Goal: Task Accomplishment & Management: Manage account settings

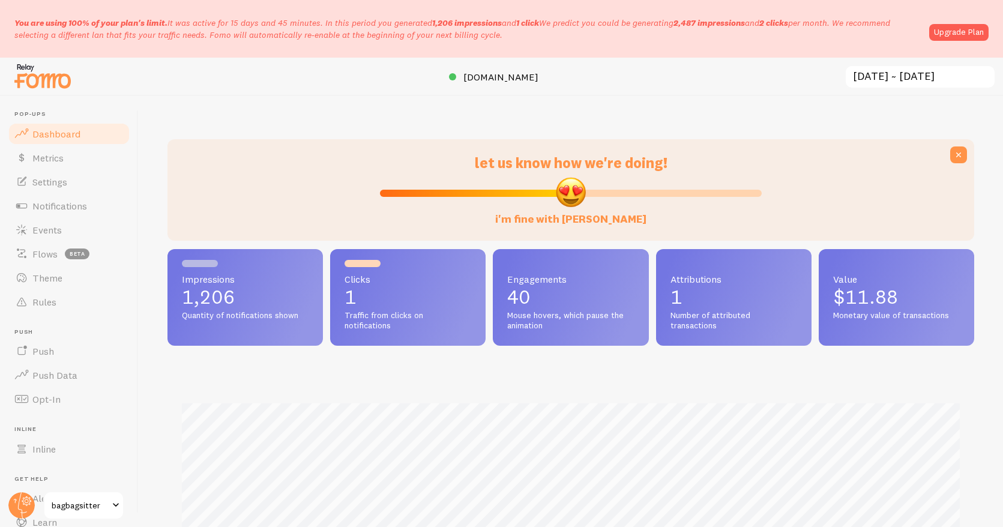
scroll to position [315, 807]
click at [50, 274] on span "Theme" at bounding box center [47, 278] width 30 height 12
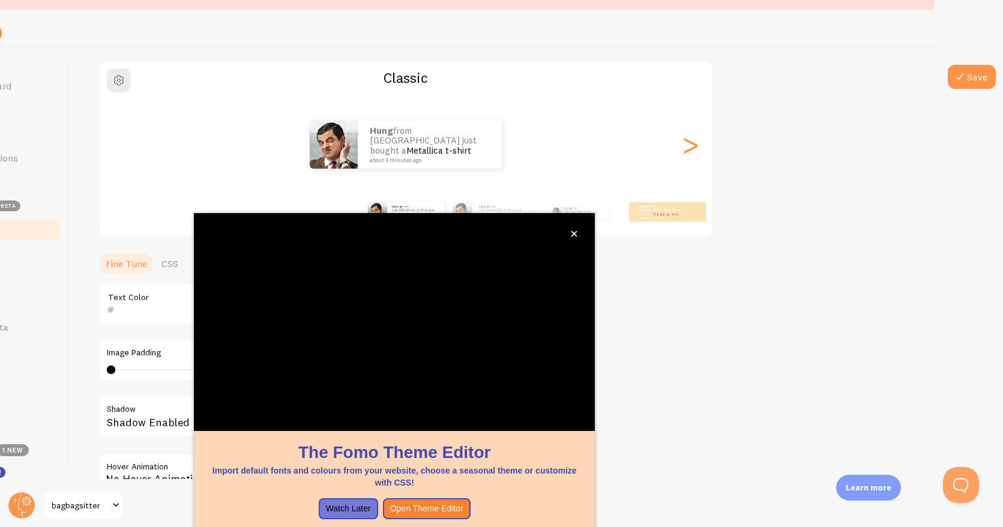
scroll to position [48, 0]
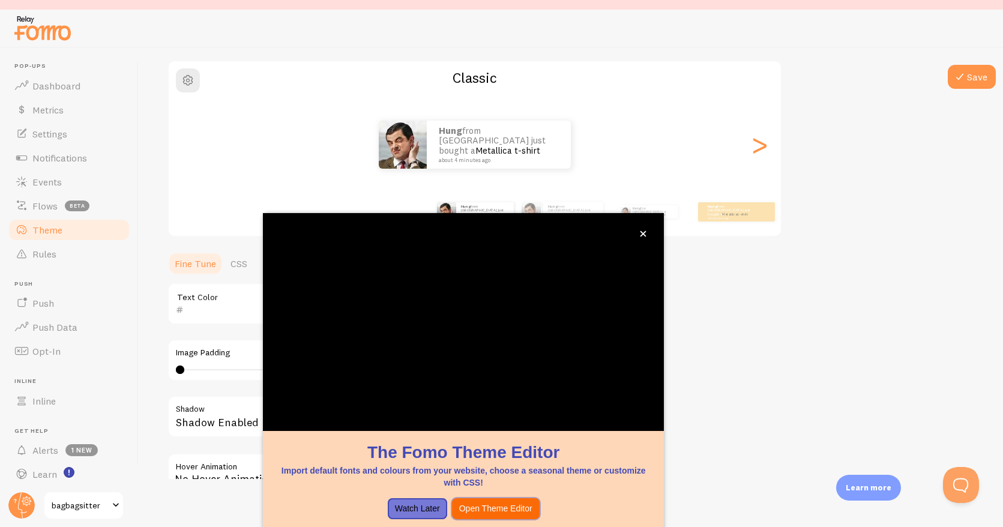
click at [501, 510] on button "Open Theme Editor" at bounding box center [496, 509] width 88 height 22
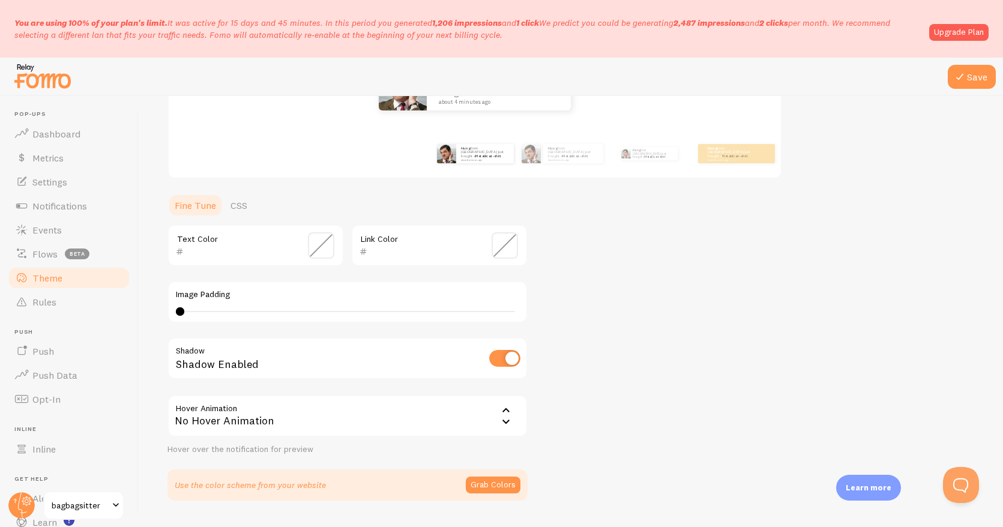
scroll to position [225, 0]
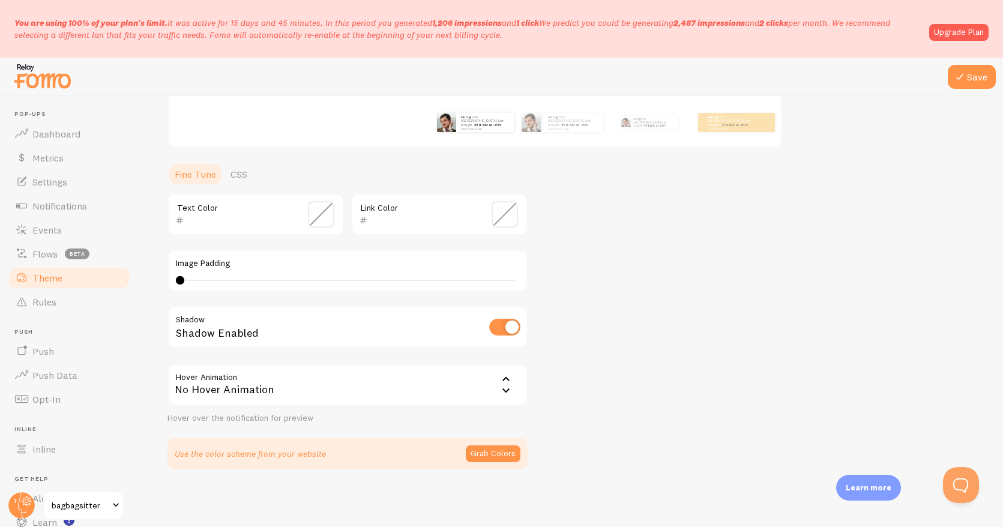
click at [503, 391] on icon at bounding box center [506, 391] width 14 height 14
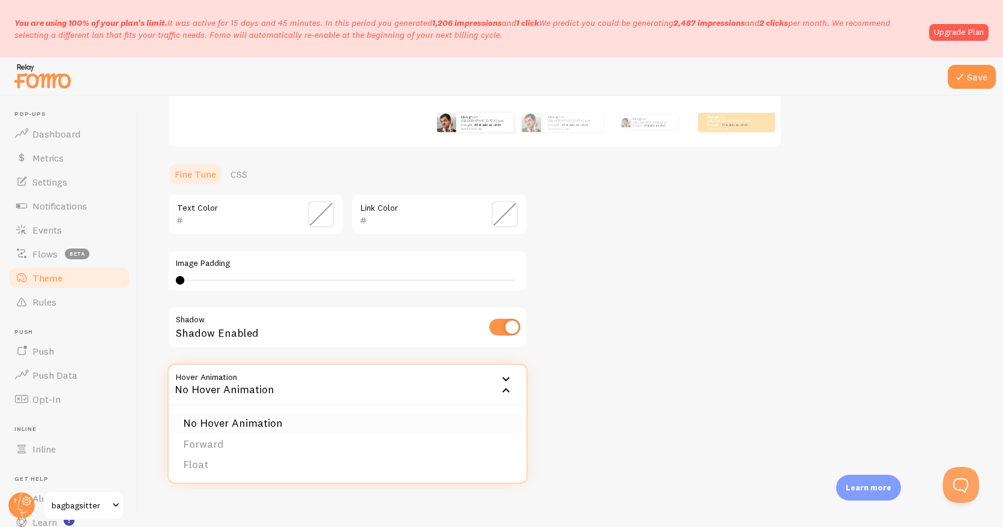
click at [338, 423] on li "No Hover Animation" at bounding box center [348, 423] width 358 height 21
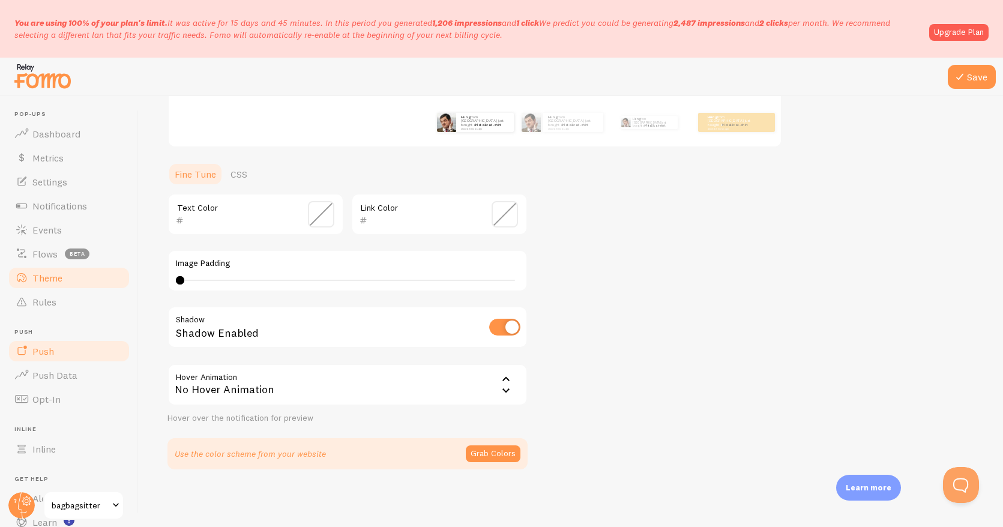
click at [49, 354] on span "Push" at bounding box center [43, 351] width 22 height 12
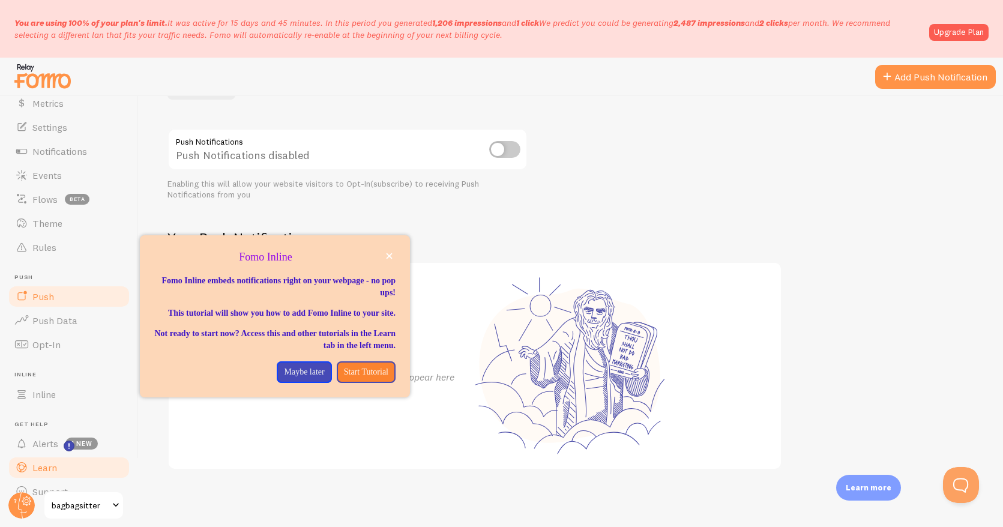
scroll to position [74, 0]
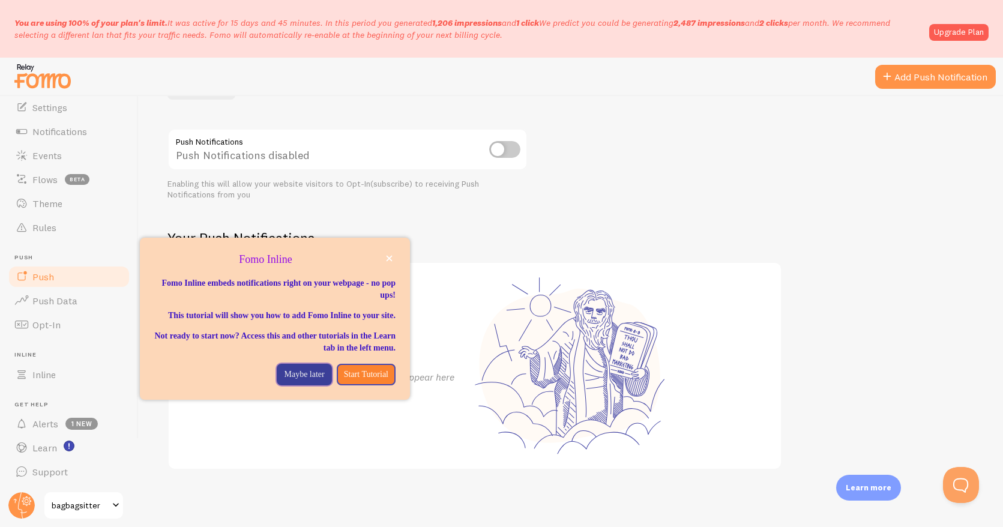
click at [309, 381] on p "Maybe later" at bounding box center [304, 375] width 40 height 12
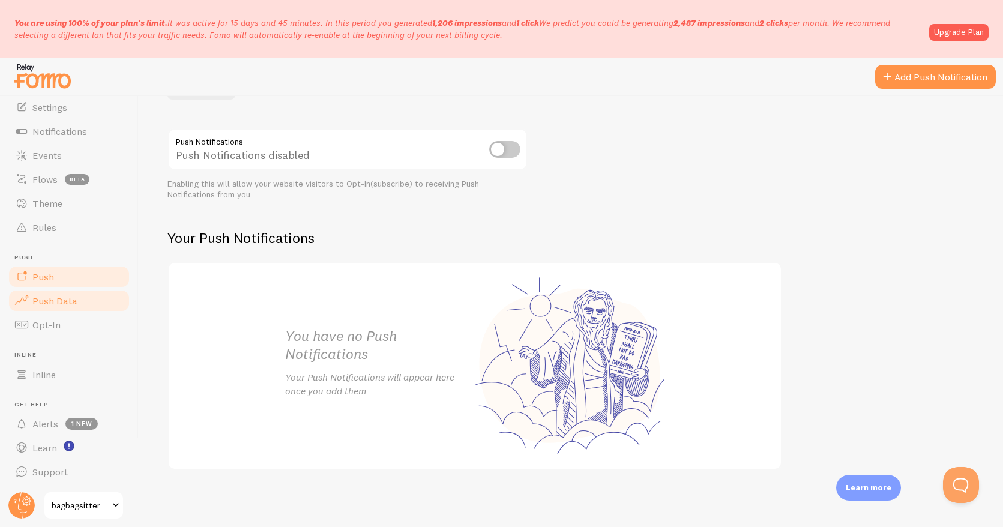
click at [52, 301] on span "Push Data" at bounding box center [54, 301] width 45 height 12
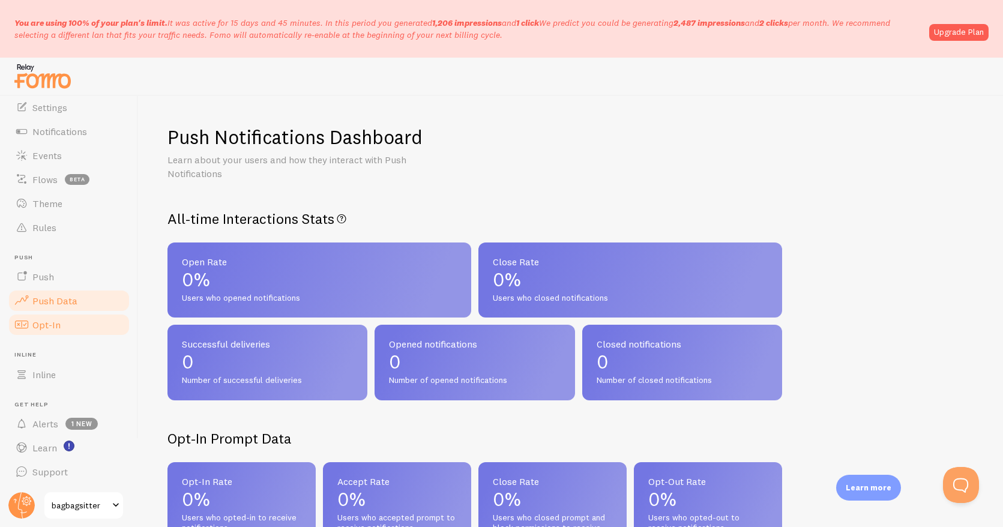
click at [49, 331] on link "Opt-In" at bounding box center [69, 325] width 124 height 24
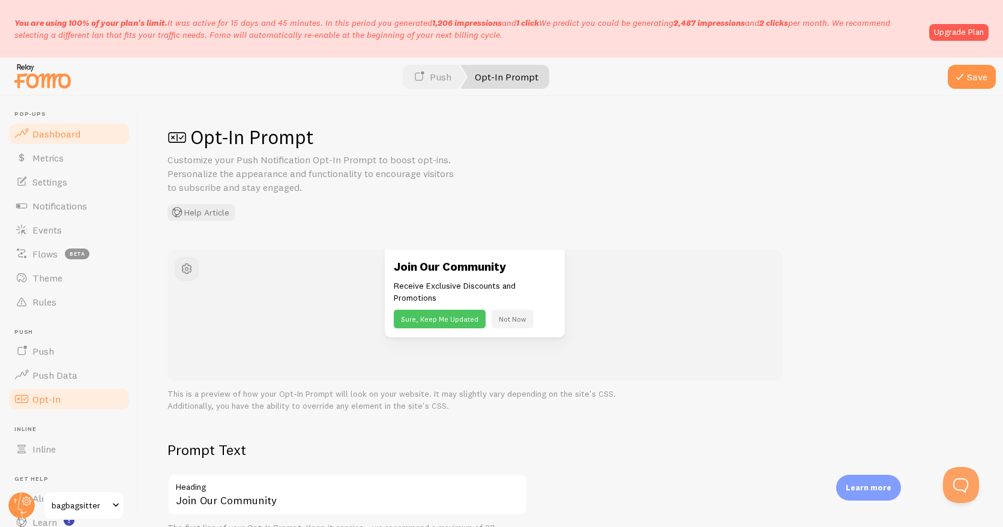
click at [61, 127] on link "Dashboard" at bounding box center [69, 134] width 124 height 24
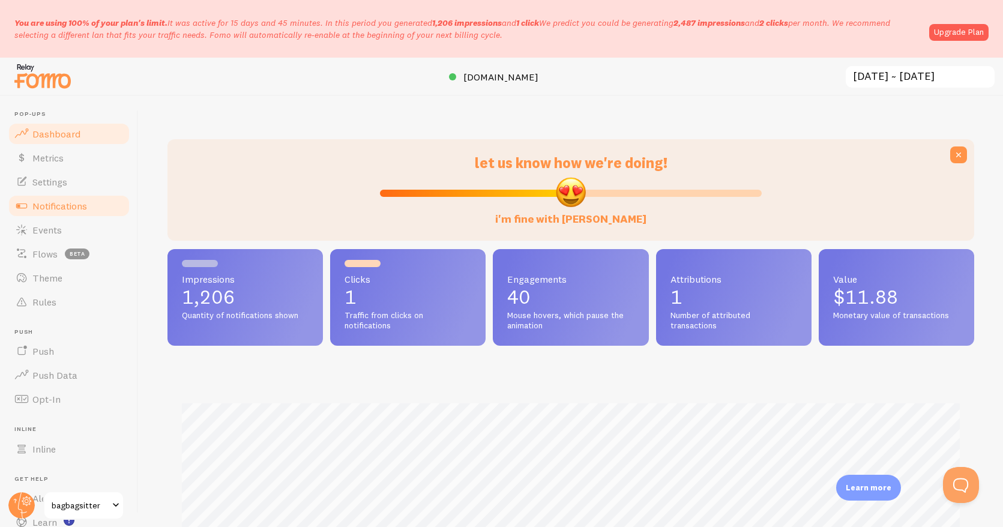
click at [47, 209] on span "Notifications" at bounding box center [59, 206] width 55 height 12
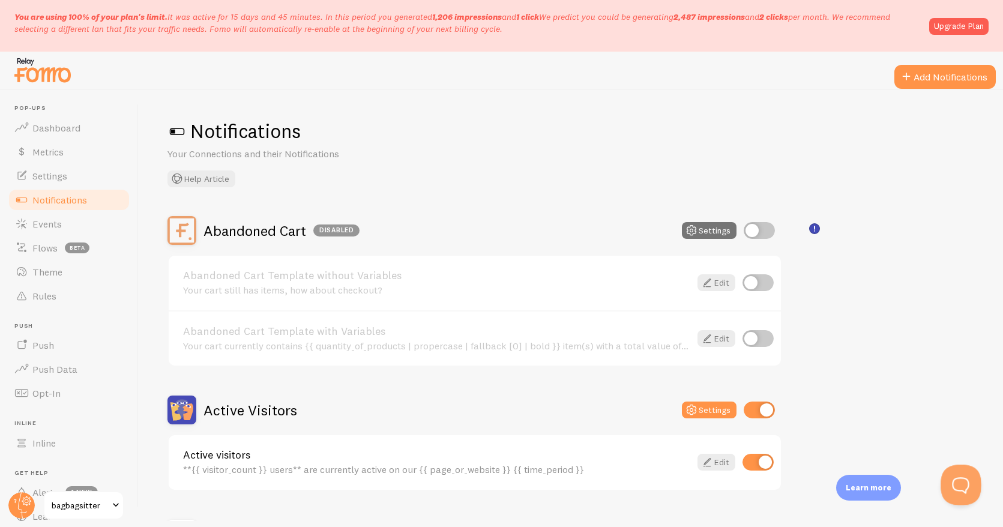
click at [966, 486] on button "Open Beacon popover" at bounding box center [959, 483] width 36 height 36
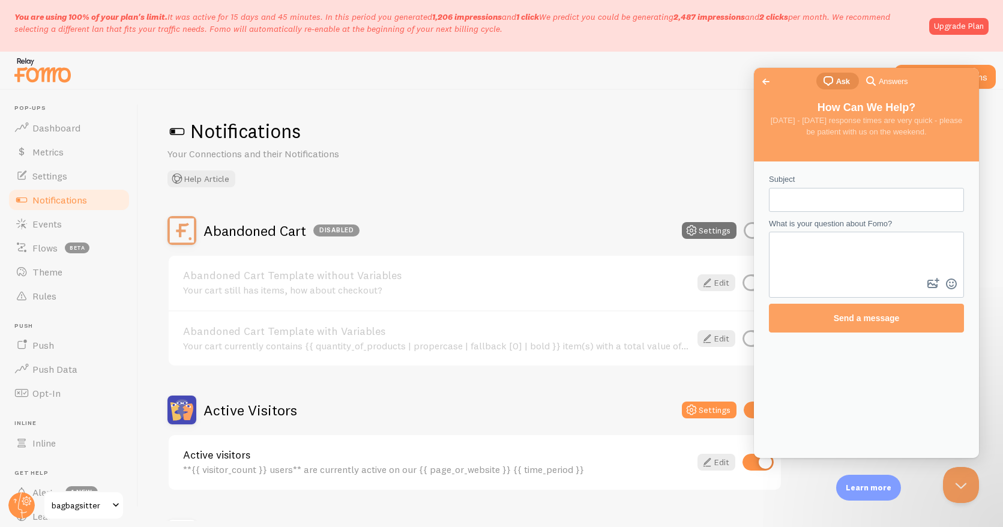
click at [636, 145] on div "Notifications Your Connections and their Notifications Help Article" at bounding box center [570, 153] width 807 height 68
click at [53, 271] on span "Theme" at bounding box center [47, 272] width 30 height 12
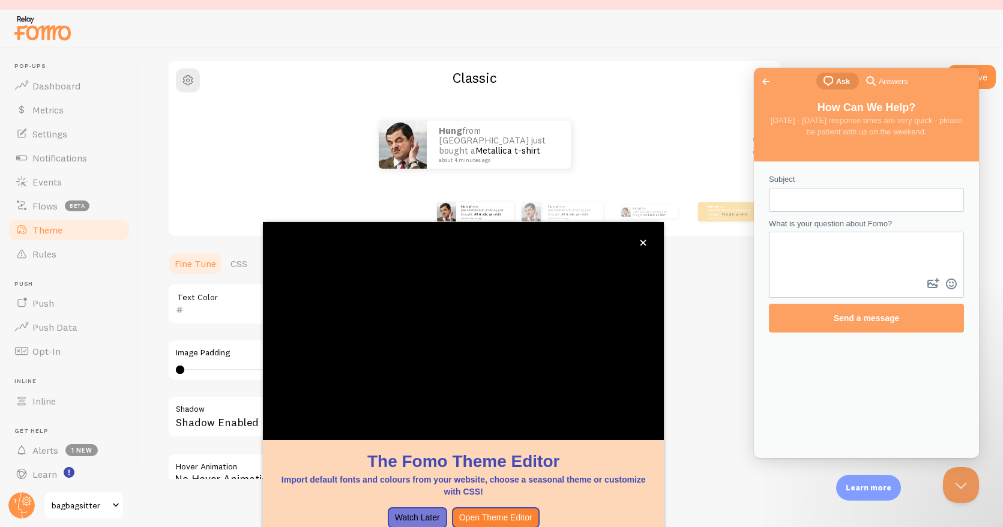
scroll to position [88, 0]
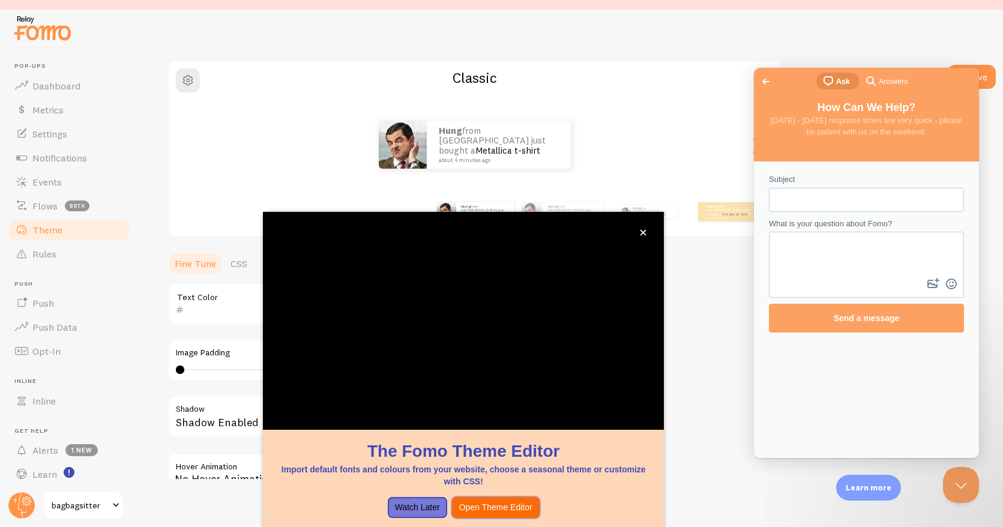
click at [498, 507] on button "Open Theme Editor" at bounding box center [496, 508] width 88 height 22
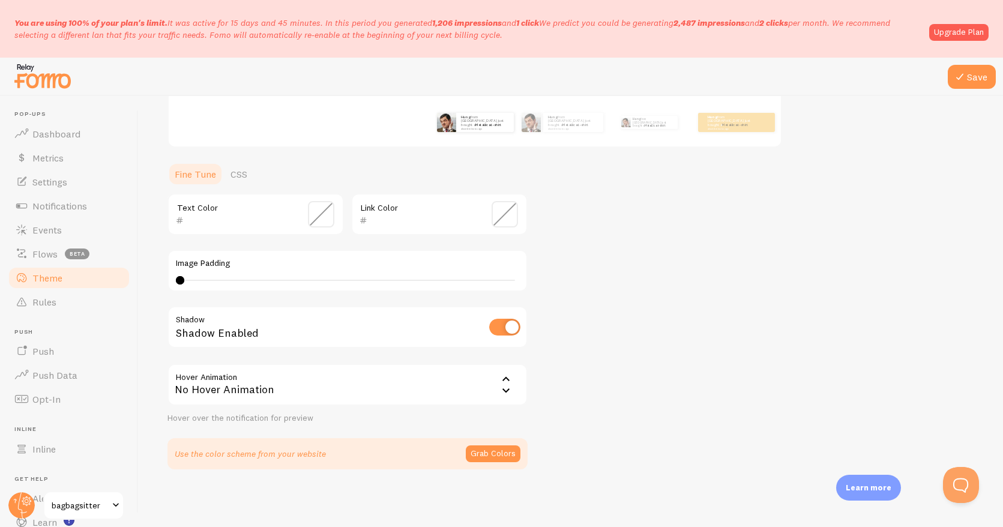
scroll to position [6, 0]
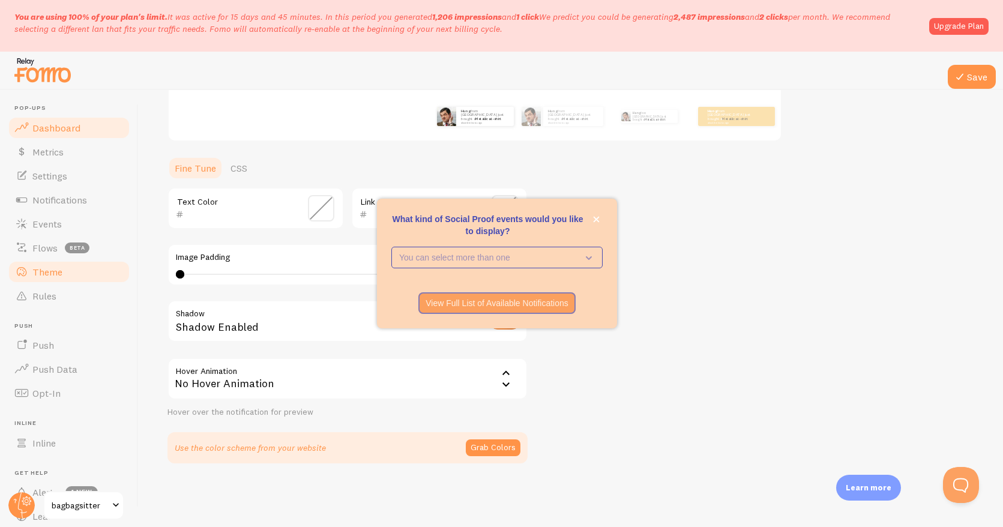
click at [46, 122] on span "Dashboard" at bounding box center [56, 128] width 48 height 12
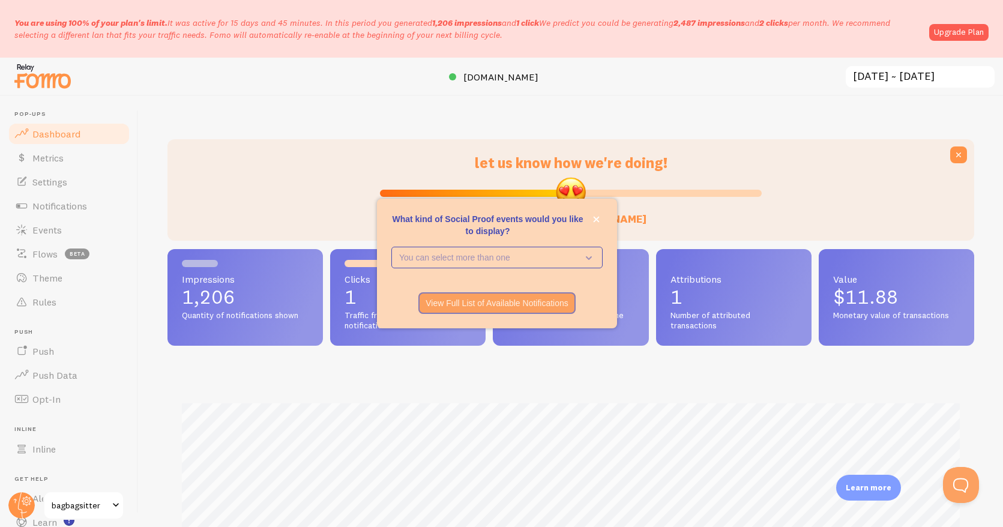
scroll to position [315, 807]
click at [598, 219] on icon "close," at bounding box center [596, 219] width 7 height 7
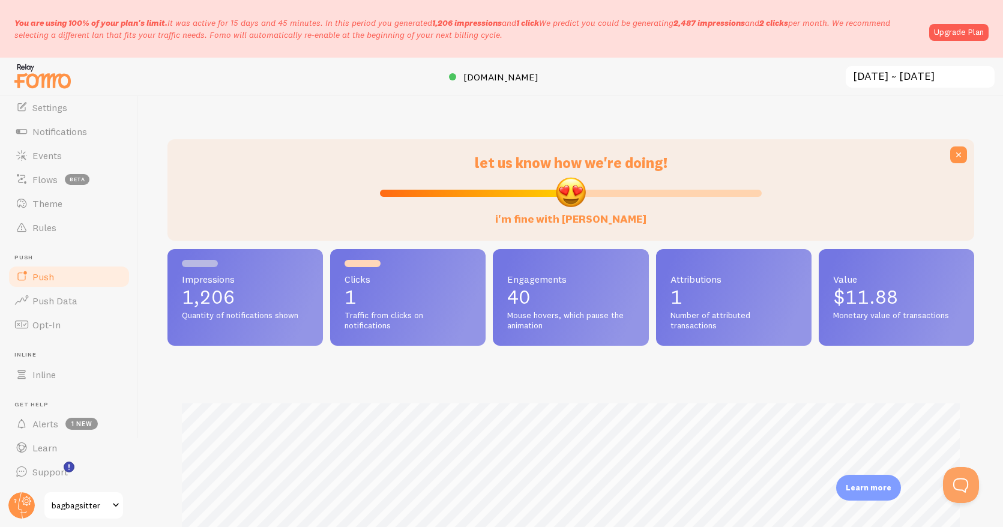
scroll to position [0, 0]
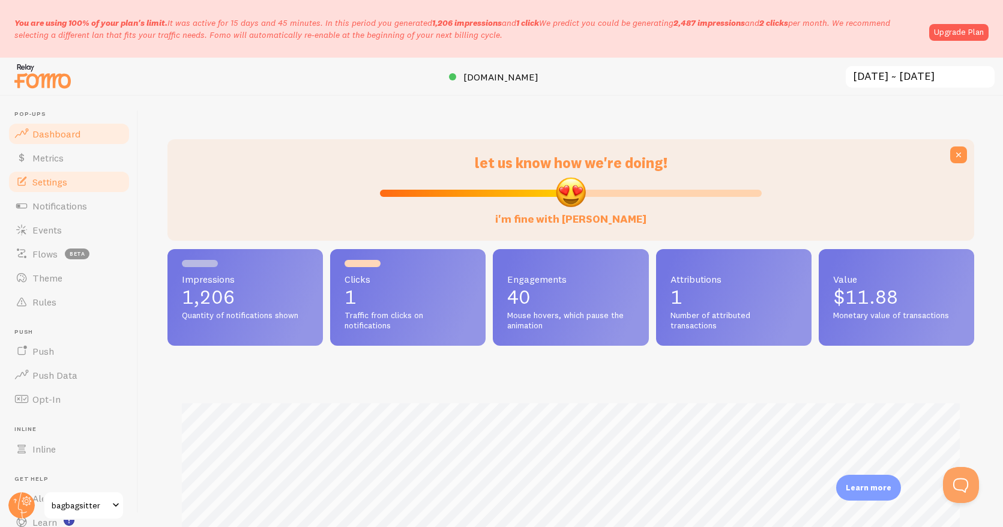
click at [52, 186] on span "Settings" at bounding box center [49, 182] width 35 height 12
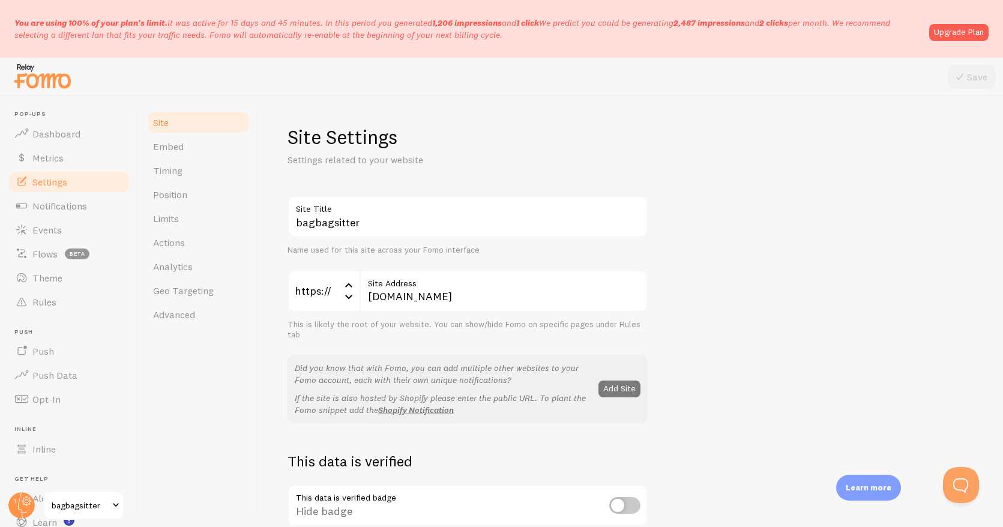
click at [625, 388] on button "Add Site" at bounding box center [619, 389] width 42 height 17
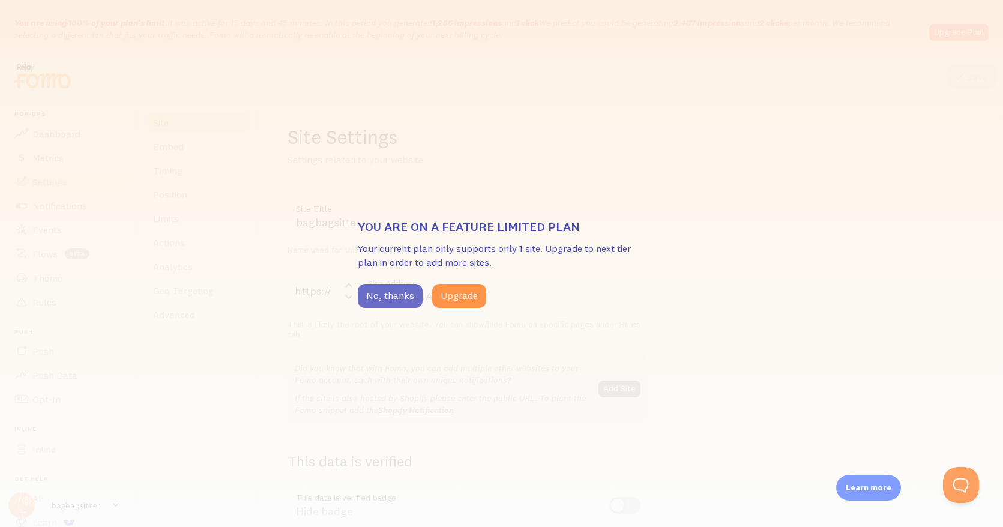
click at [400, 292] on button "No, thanks" at bounding box center [390, 296] width 65 height 24
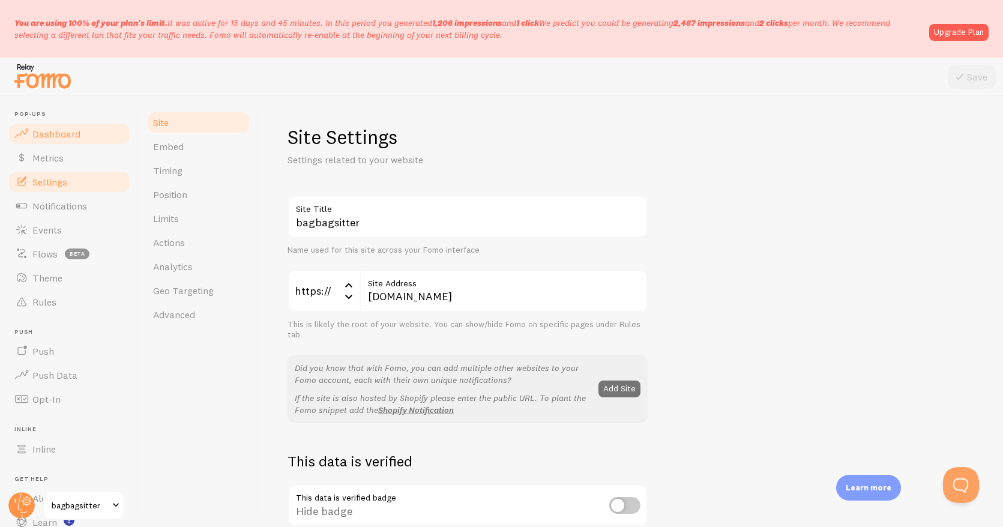
click at [53, 133] on span "Dashboard" at bounding box center [56, 134] width 48 height 12
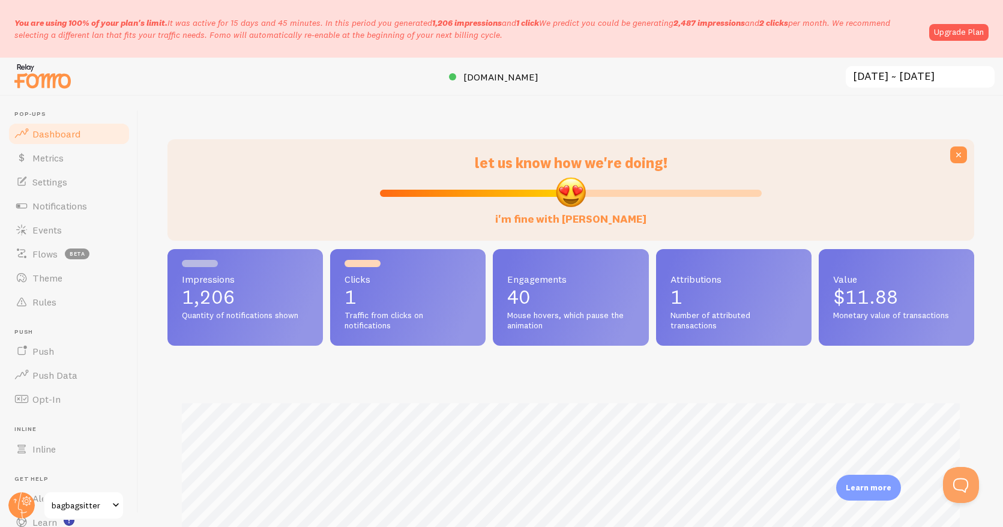
scroll to position [315, 807]
